Goal: Information Seeking & Learning: Learn about a topic

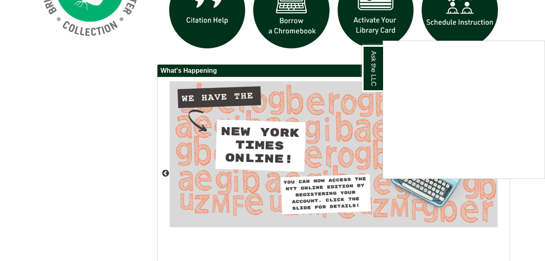
scroll to position [590, 0]
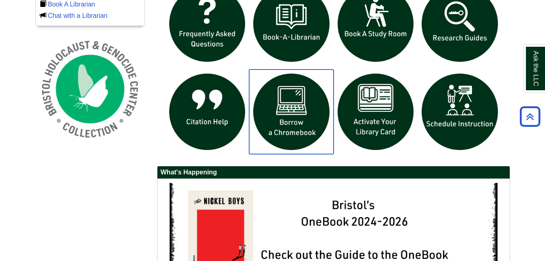
click at [286, 130] on img "slideshow" at bounding box center [291, 111] width 84 height 84
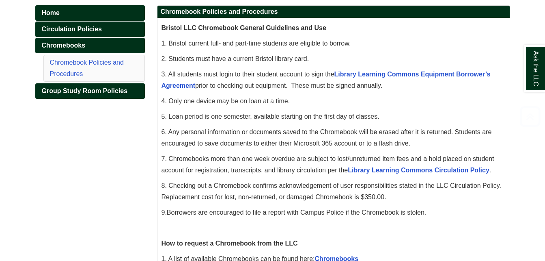
scroll to position [162, 0]
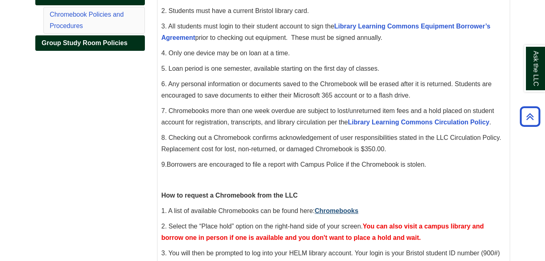
click at [350, 210] on link "Chromebooks" at bounding box center [337, 210] width 44 height 7
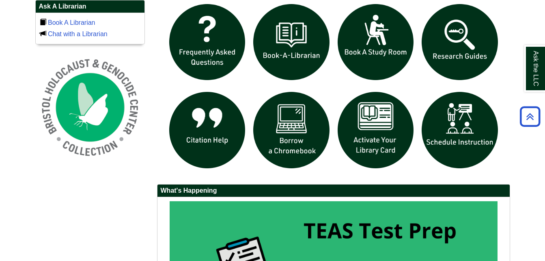
scroll to position [650, 0]
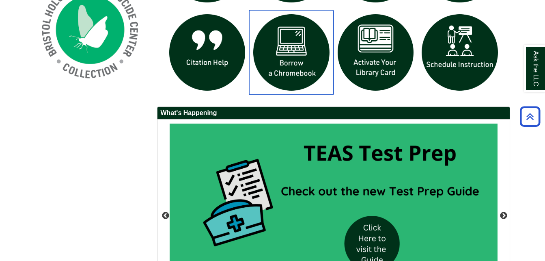
click at [306, 64] on img "slideshow" at bounding box center [291, 52] width 84 height 84
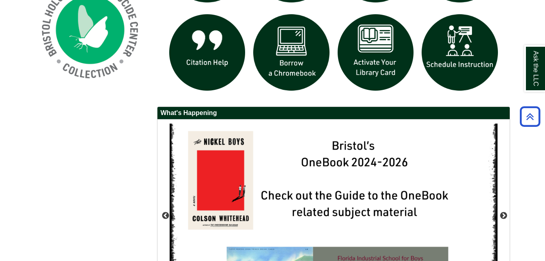
scroll to position [731, 0]
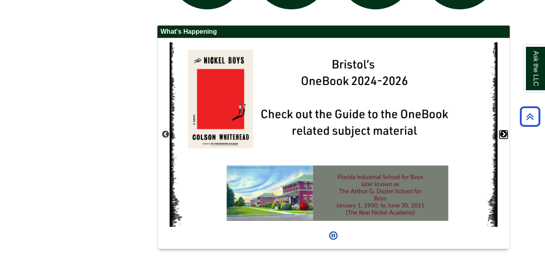
click at [506, 132] on button "Next" at bounding box center [504, 134] width 8 height 8
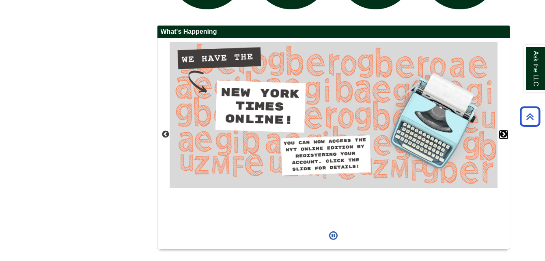
click at [506, 132] on button "Next" at bounding box center [504, 134] width 8 height 8
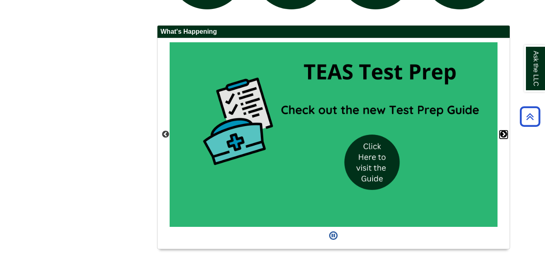
click at [506, 132] on button "Next" at bounding box center [504, 134] width 8 height 8
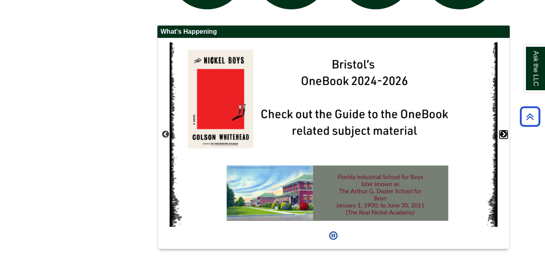
click at [506, 132] on button "Next" at bounding box center [504, 134] width 8 height 8
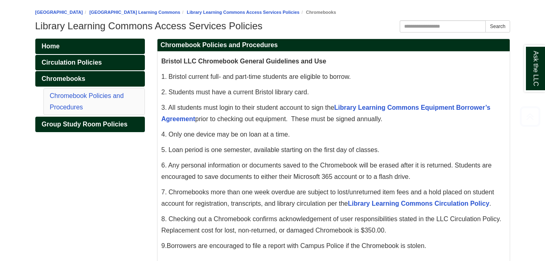
scroll to position [203, 0]
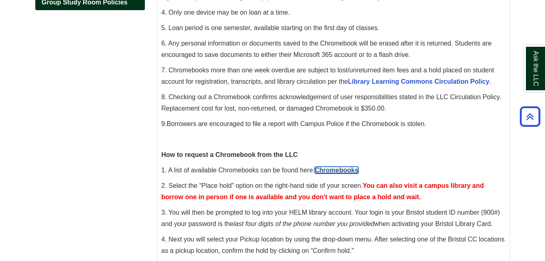
click at [353, 171] on link "Chromebooks" at bounding box center [337, 169] width 44 height 7
